Goal: Task Accomplishment & Management: Use online tool/utility

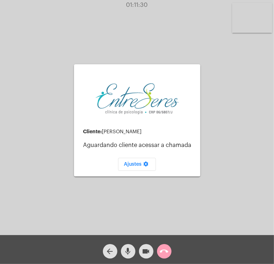
click at [163, 251] on mat-icon "call_end" at bounding box center [164, 251] width 9 height 9
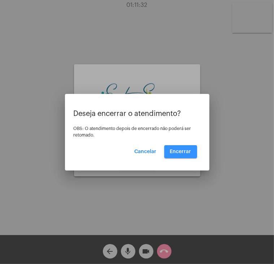
click at [185, 153] on span "Encerrar" at bounding box center [180, 151] width 21 height 5
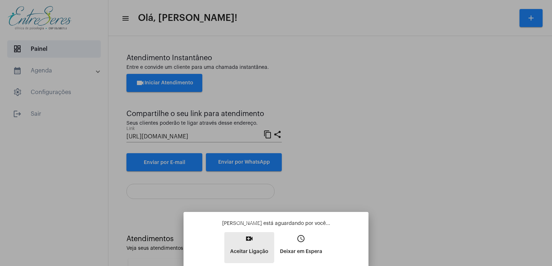
click at [248, 246] on p "Aceitar Ligação" at bounding box center [249, 252] width 38 height 13
